Goal: Task Accomplishment & Management: Manage account settings

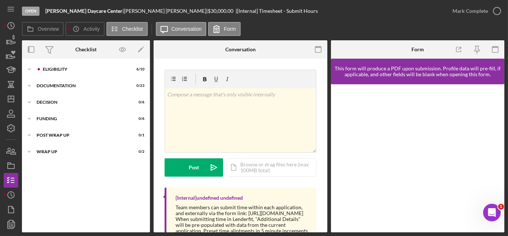
scroll to position [43, 0]
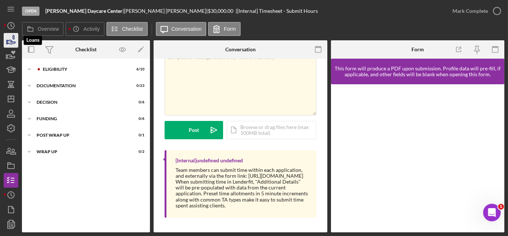
click at [12, 40] on icon "button" at bounding box center [11, 40] width 18 height 18
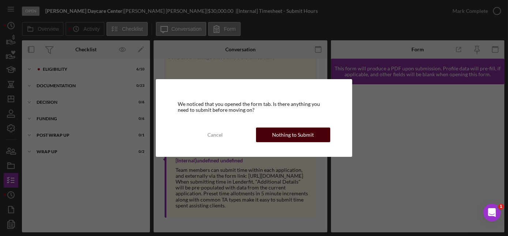
click at [296, 135] on div "Nothing to Submit" at bounding box center [293, 134] width 42 height 15
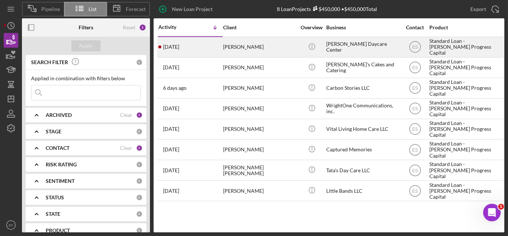
click at [236, 45] on div "[PERSON_NAME]" at bounding box center [259, 46] width 73 height 19
click at [228, 47] on div "[PERSON_NAME]" at bounding box center [259, 46] width 73 height 19
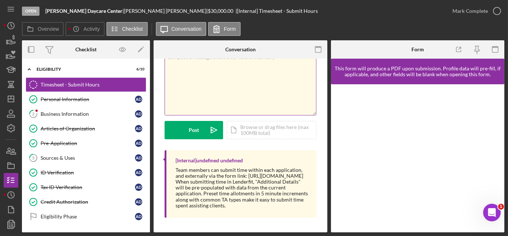
scroll to position [43, 0]
click at [55, 69] on div "Eligibility" at bounding box center [89, 69] width 104 height 4
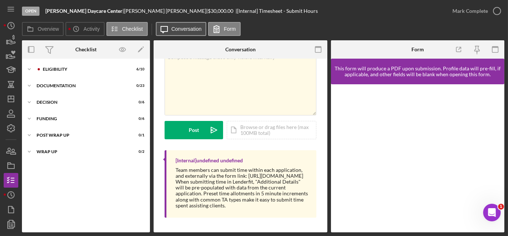
click at [176, 27] on label "Conversation" at bounding box center [187, 29] width 30 height 6
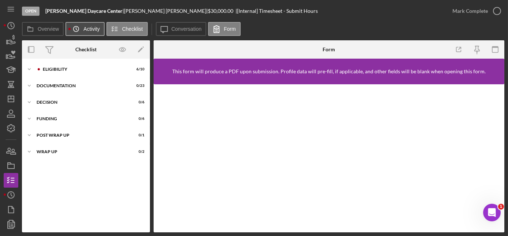
click at [79, 30] on icon "Icon/History" at bounding box center [76, 29] width 15 height 15
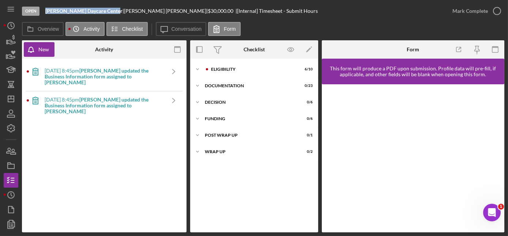
drag, startPoint x: 45, startPoint y: 10, endPoint x: 109, endPoint y: 9, distance: 63.7
click at [109, 9] on b "[PERSON_NAME] Daycare Center" at bounding box center [83, 11] width 77 height 6
drag, startPoint x: 109, startPoint y: 9, endPoint x: 96, endPoint y: 11, distance: 13.7
copy b "[PERSON_NAME] Daycare Center"
click at [9, 41] on icon "button" at bounding box center [11, 40] width 18 height 18
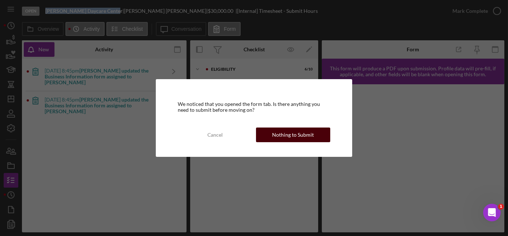
click at [286, 135] on div "Nothing to Submit" at bounding box center [293, 134] width 42 height 15
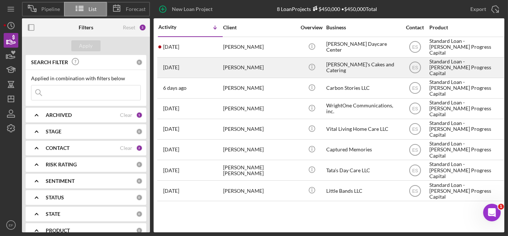
click at [171, 68] on time "[DATE]" at bounding box center [171, 67] width 16 height 6
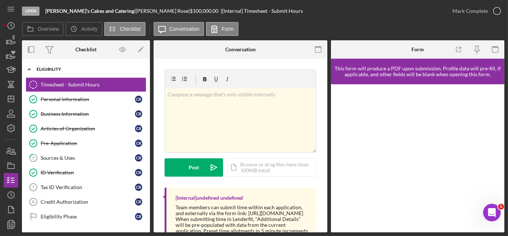
click at [82, 69] on div "Eligibility" at bounding box center [89, 69] width 104 height 4
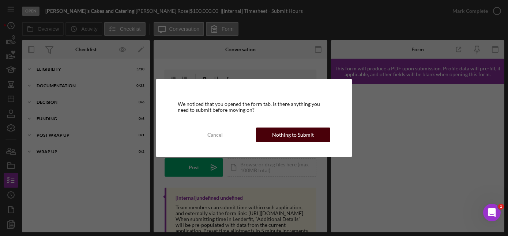
click at [291, 130] on div "Nothing to Submit" at bounding box center [293, 134] width 42 height 15
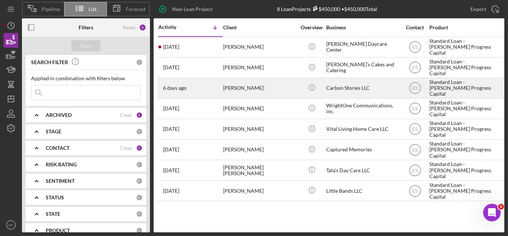
click at [236, 87] on div "[PERSON_NAME]" at bounding box center [259, 87] width 73 height 19
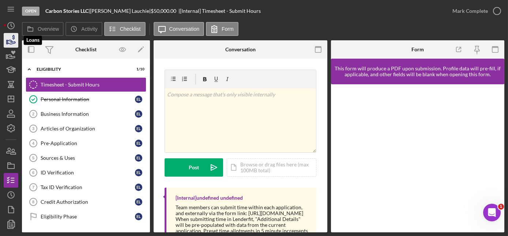
click at [12, 42] on icon "button" at bounding box center [12, 42] width 8 height 4
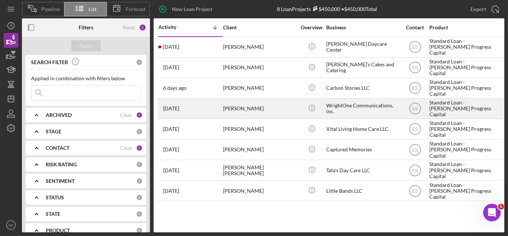
click at [239, 108] on div "[PERSON_NAME]" at bounding box center [259, 108] width 73 height 19
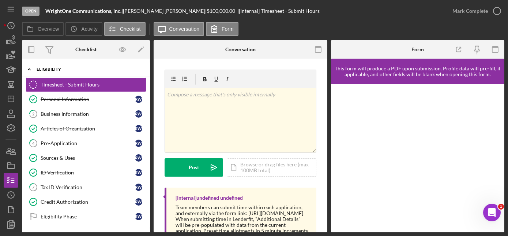
click at [94, 66] on div "Icon/Expander Eligibility 5 / 10" at bounding box center [86, 69] width 128 height 15
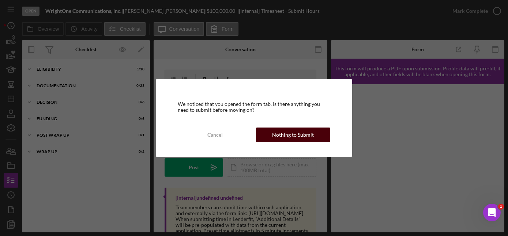
click at [292, 135] on div "Nothing to Submit" at bounding box center [293, 134] width 42 height 15
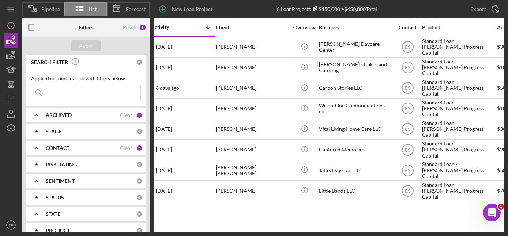
scroll to position [0, 5]
